Goal: Task Accomplishment & Management: Manage account settings

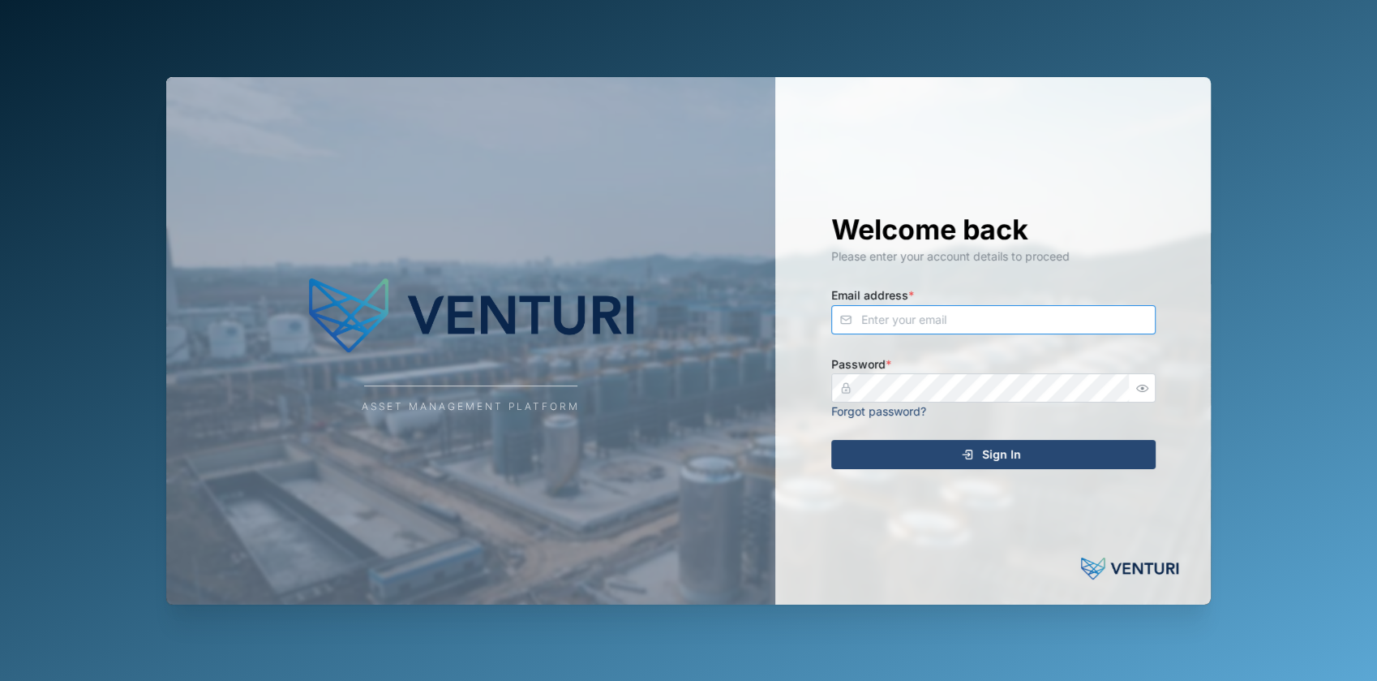
type input "fe-test-admin@venturi.io"
click at [1011, 459] on span "Sign In" at bounding box center [1001, 454] width 39 height 28
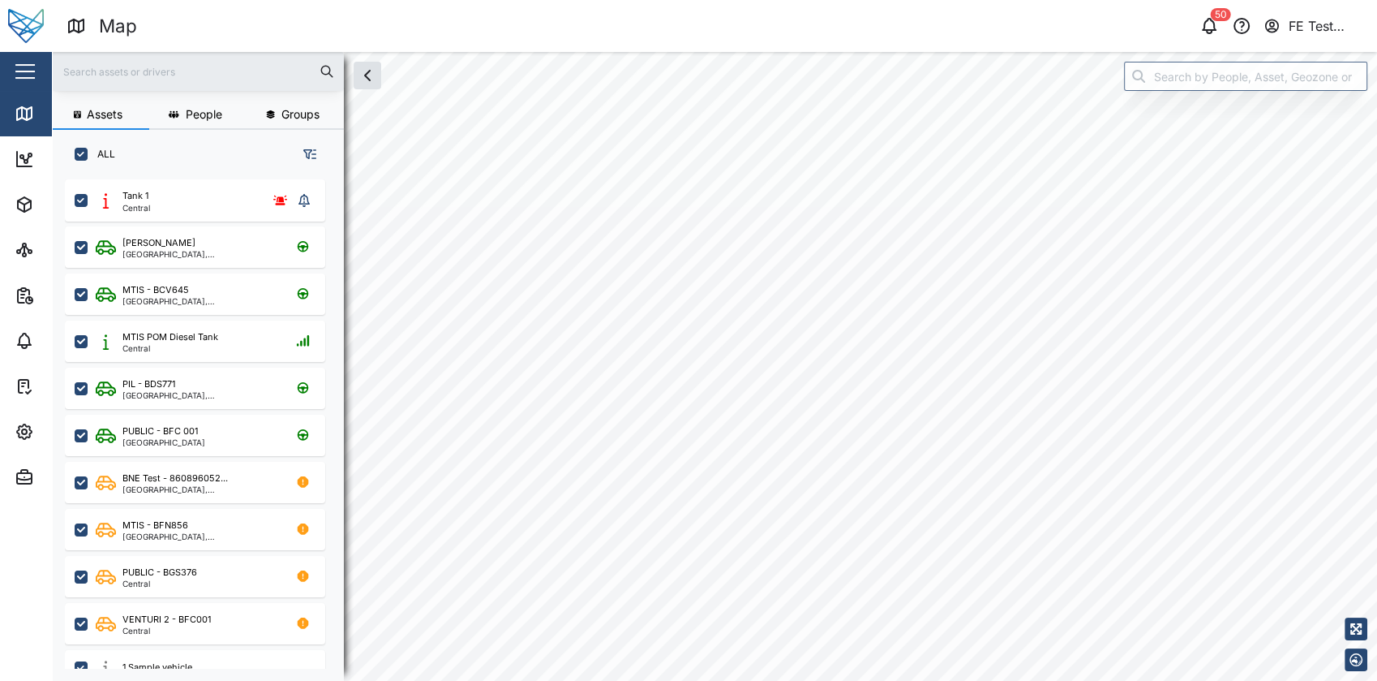
click at [16, 72] on div "button" at bounding box center [24, 72] width 19 height 2
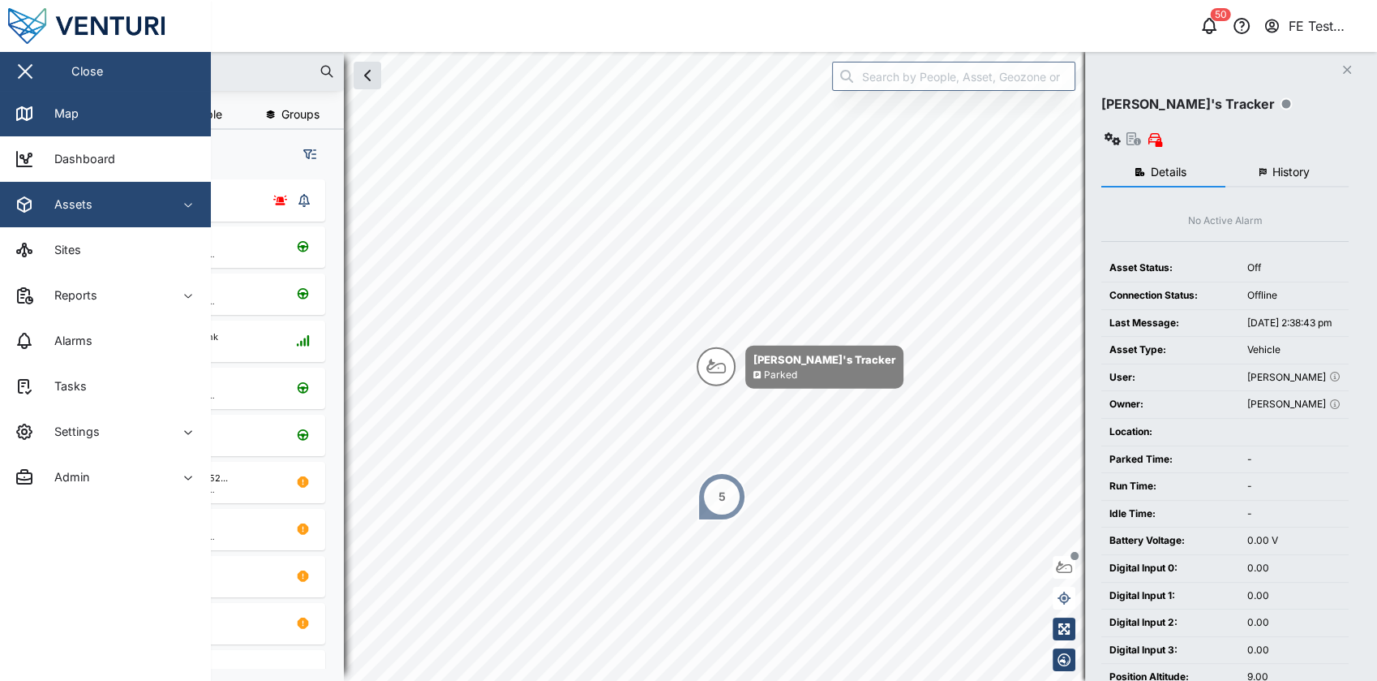
click at [141, 208] on div "Assets" at bounding box center [89, 204] width 148 height 19
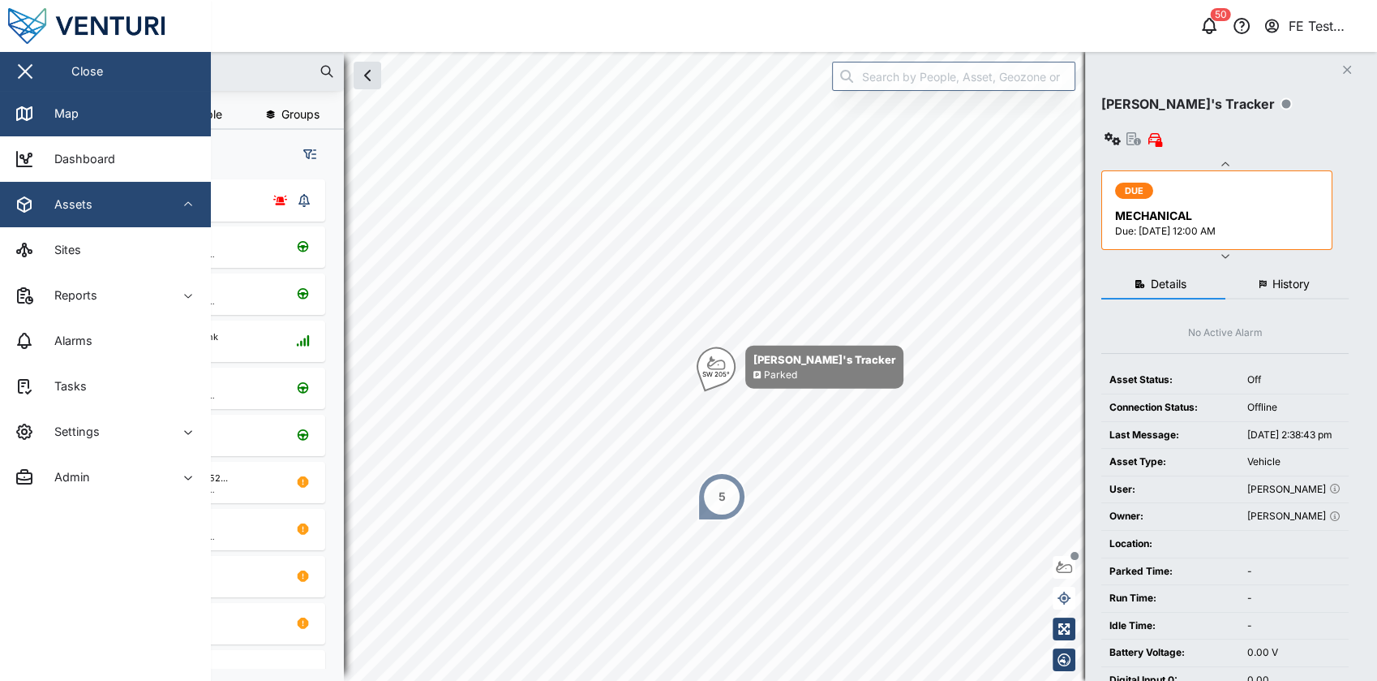
scroll to position [480, 252]
click at [141, 208] on div "Assets" at bounding box center [89, 204] width 148 height 19
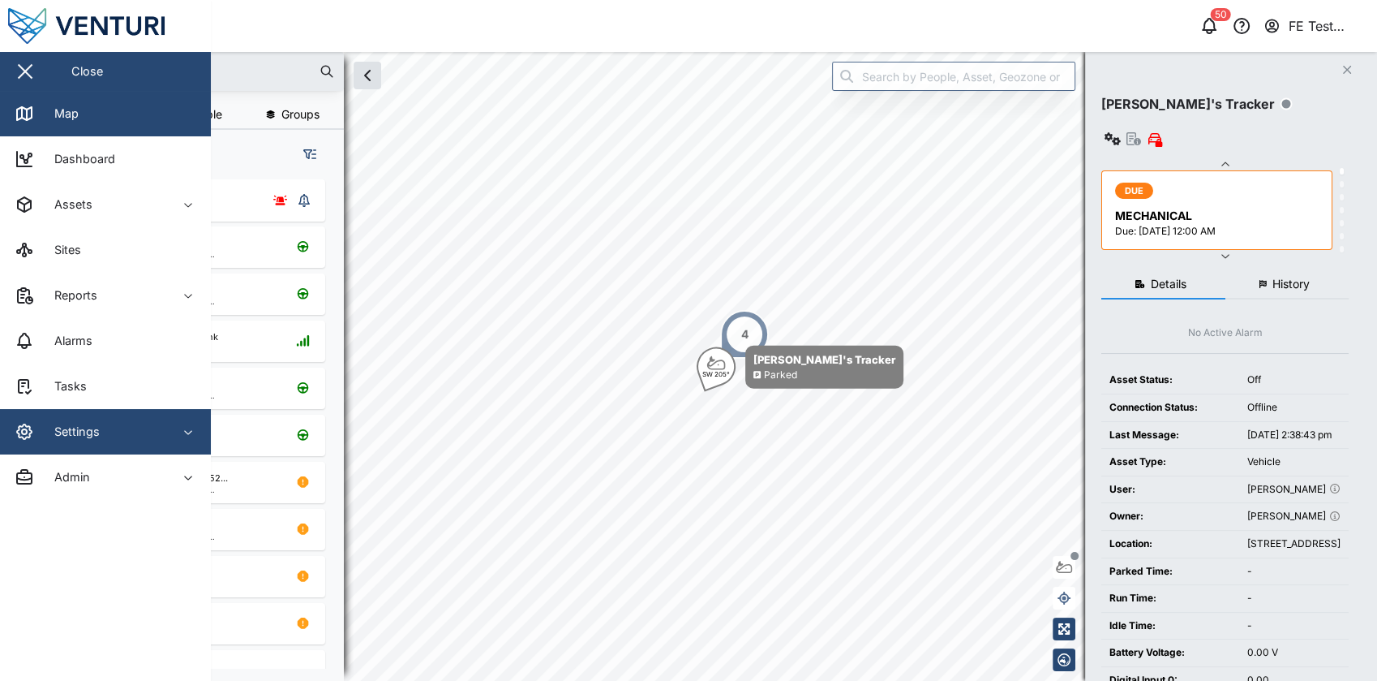
click at [154, 422] on div "Settings" at bounding box center [89, 431] width 148 height 19
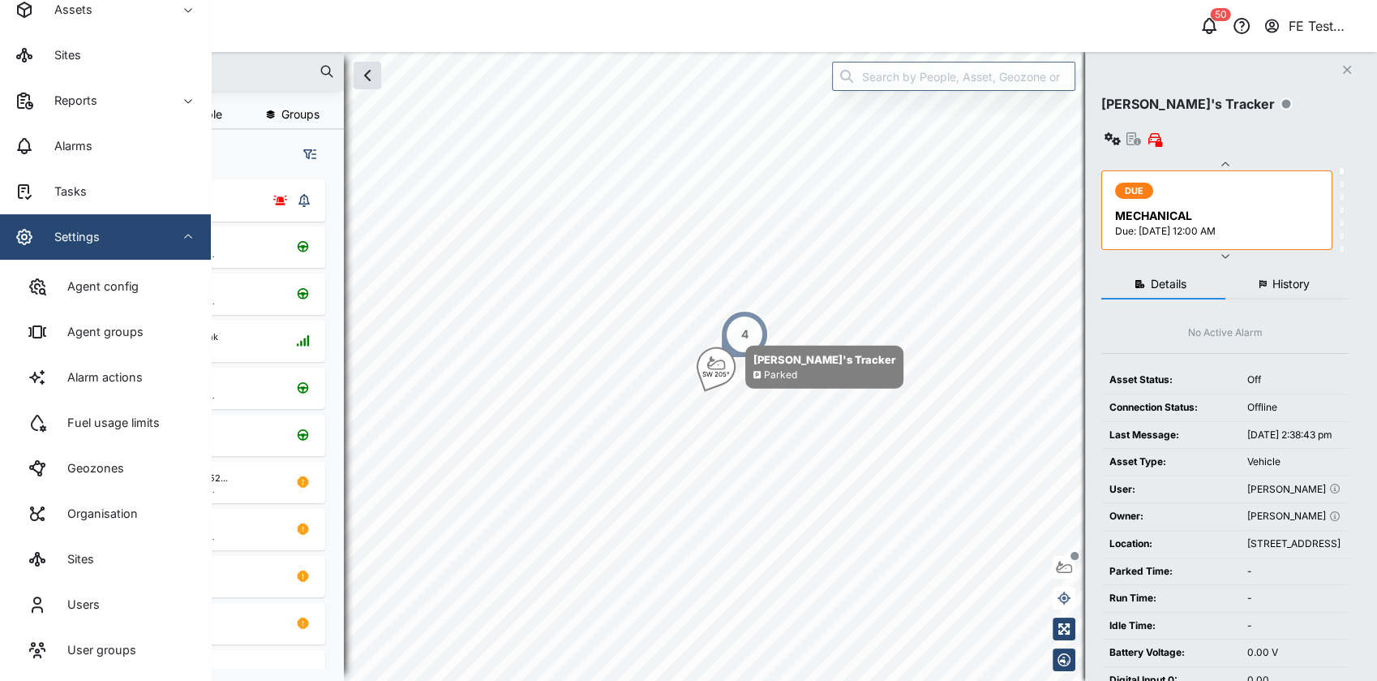
scroll to position [208, 0]
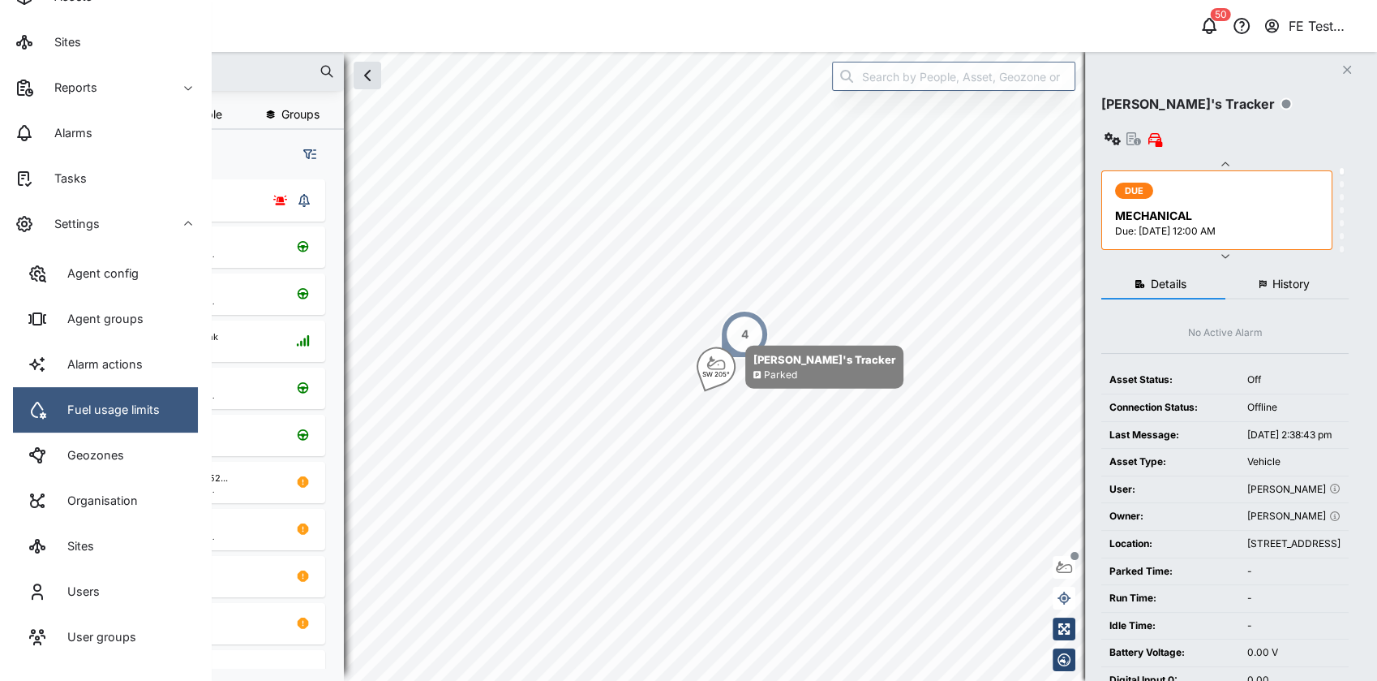
click at [149, 409] on div "Fuel usage limits" at bounding box center [107, 410] width 105 height 18
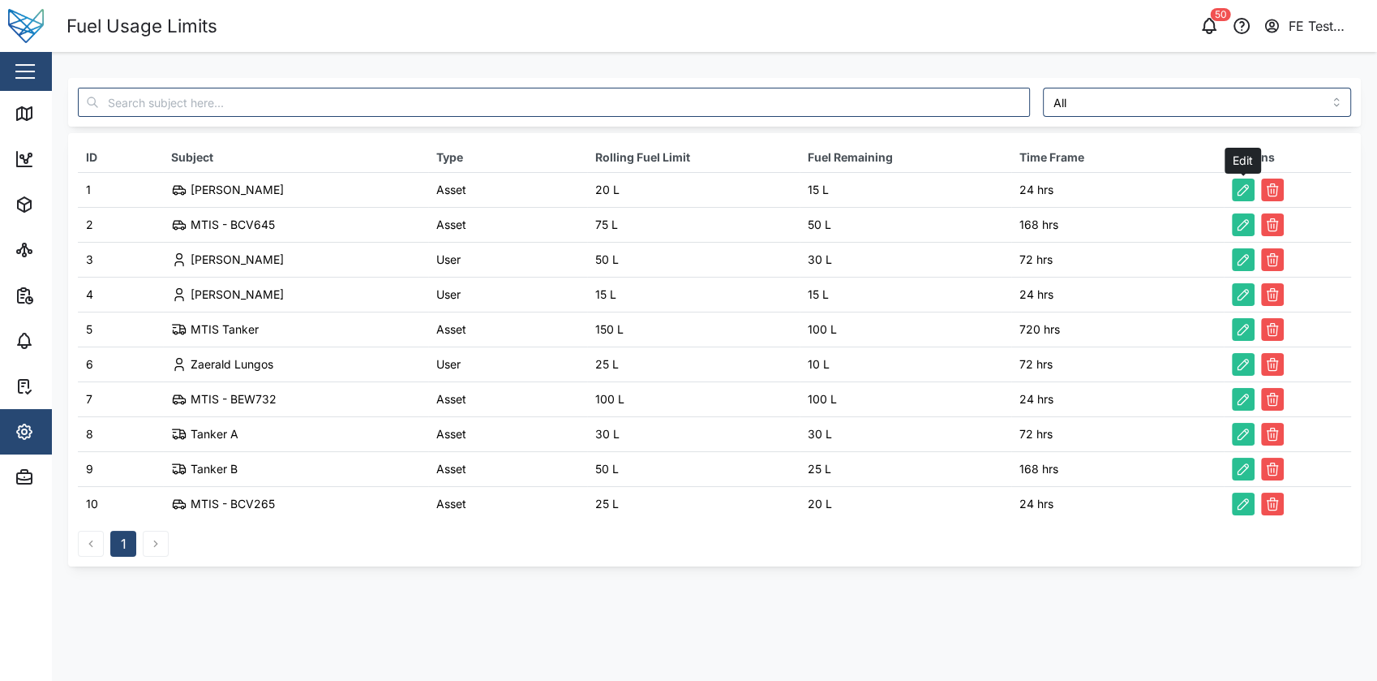
click at [1251, 197] on icon "button" at bounding box center [1243, 190] width 16 height 16
click at [1248, 188] on icon "button" at bounding box center [1243, 190] width 16 height 16
